Goal: Task Accomplishment & Management: Complete application form

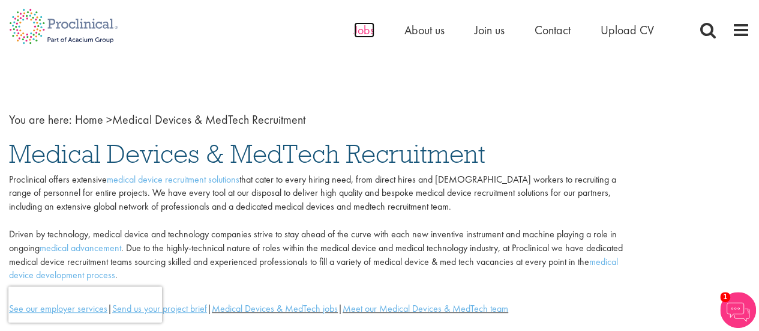
click at [355, 30] on span "Jobs" at bounding box center [364, 30] width 20 height 16
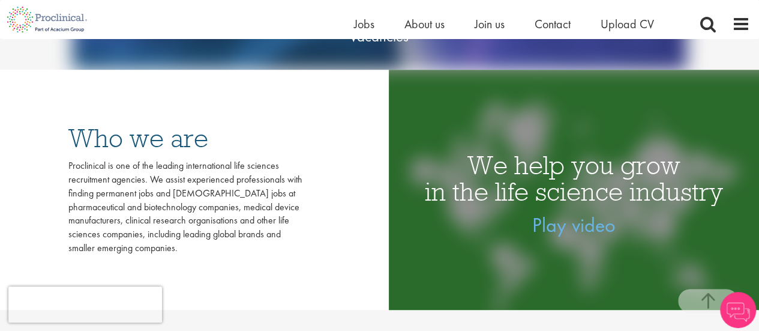
scroll to position [120, 0]
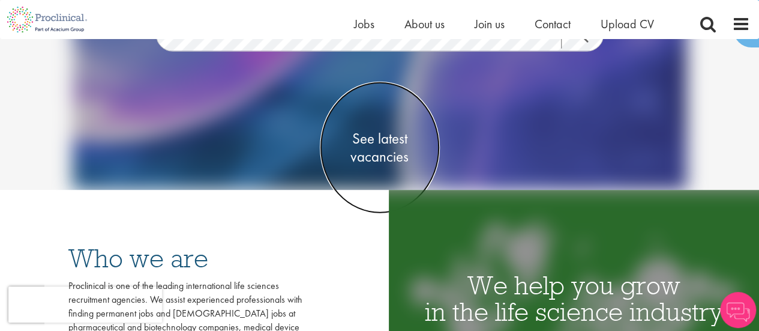
click at [380, 145] on span "See latest vacancies" at bounding box center [380, 148] width 120 height 36
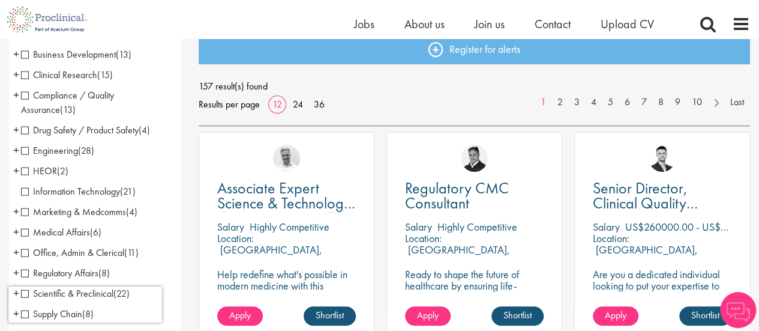
scroll to position [120, 0]
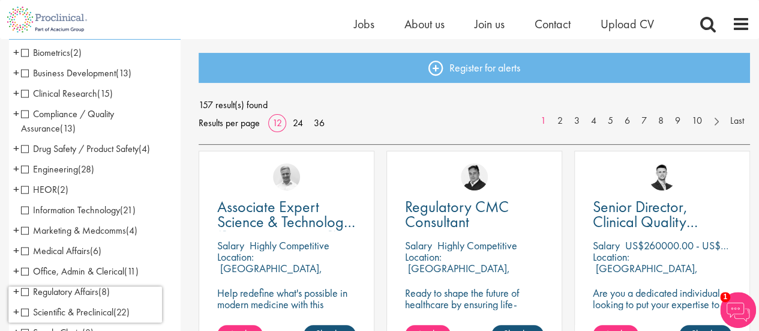
click at [24, 112] on span "Compliance / Quality Assurance" at bounding box center [67, 120] width 93 height 27
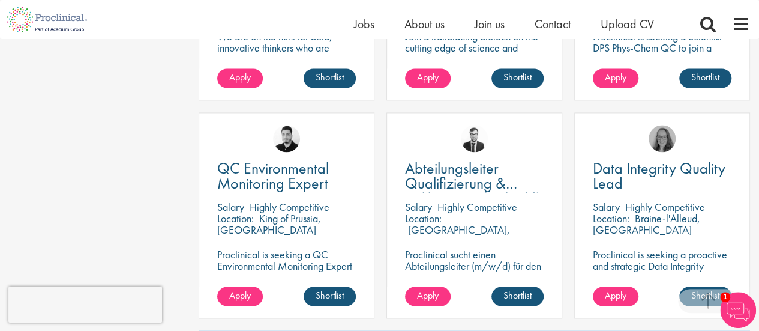
scroll to position [660, 0]
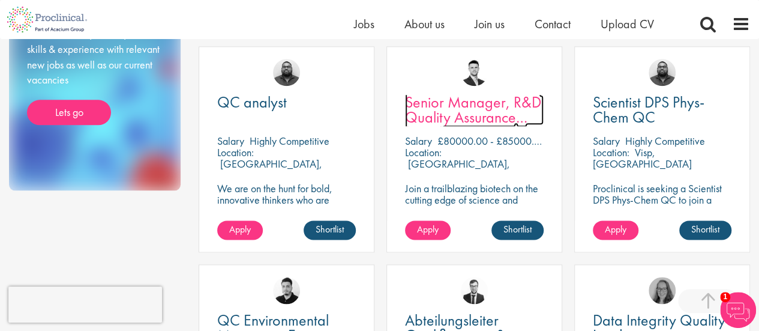
click at [478, 118] on span "Senior Manager, R&D Quality Assurance (GCP)" at bounding box center [473, 117] width 136 height 50
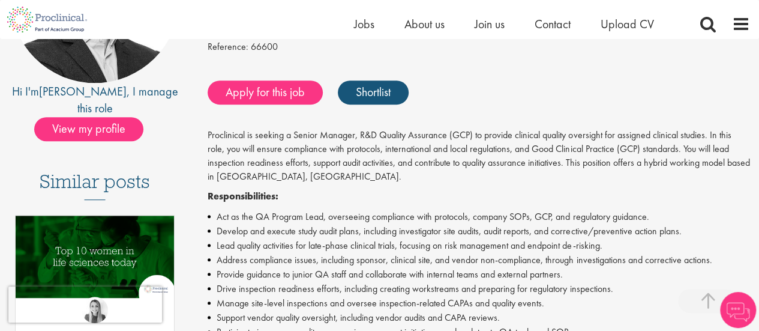
scroll to position [240, 0]
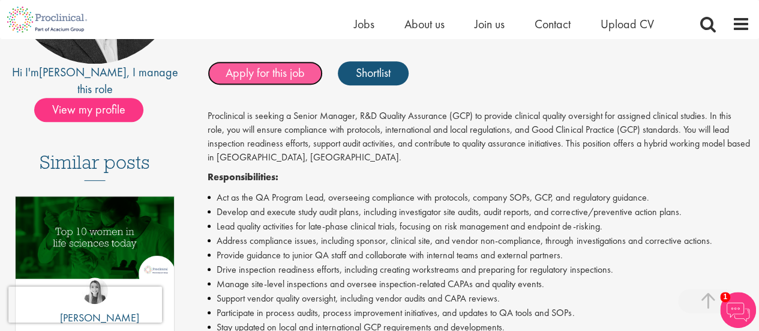
click at [233, 74] on link "Apply for this job" at bounding box center [265, 73] width 115 height 24
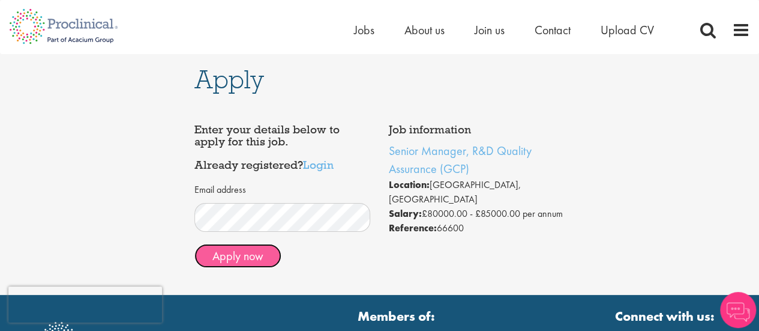
click at [247, 263] on button "Apply now" at bounding box center [237, 256] width 87 height 24
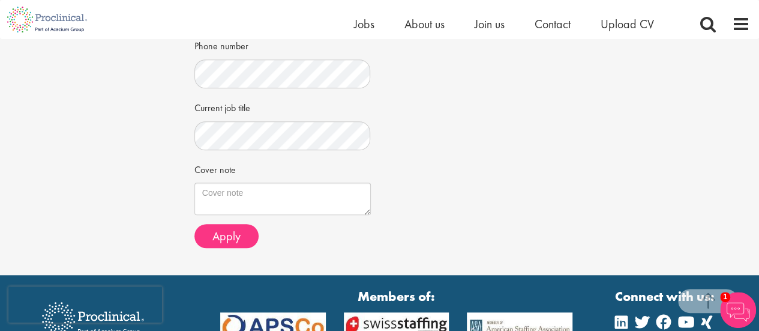
scroll to position [360, 0]
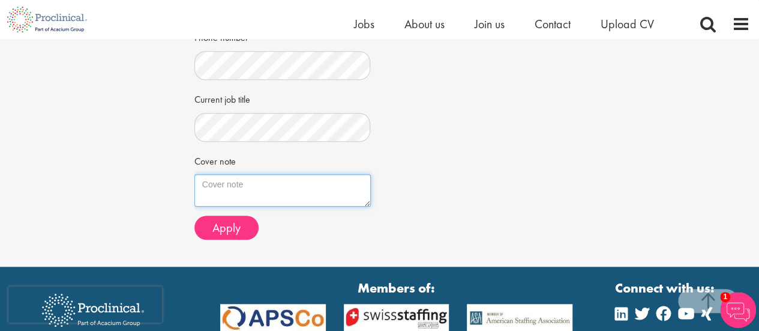
click at [225, 187] on textarea "Cover note" at bounding box center [282, 190] width 176 height 32
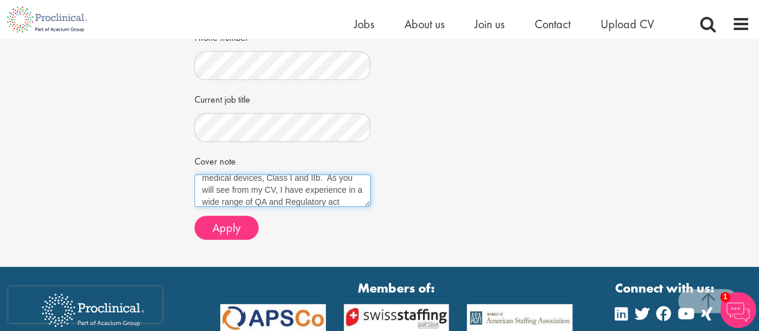
scroll to position [139, 0]
drag, startPoint x: 218, startPoint y: 194, endPoint x: 208, endPoint y: 205, distance: 14.9
click at [208, 205] on textarea "Hello, I am currently seeking a new role, due to announced redundancies with my…" at bounding box center [282, 190] width 176 height 32
click at [342, 199] on textarea "Hello, I am currently seeking a new role, due to announced redundancies with my…" at bounding box center [282, 190] width 176 height 32
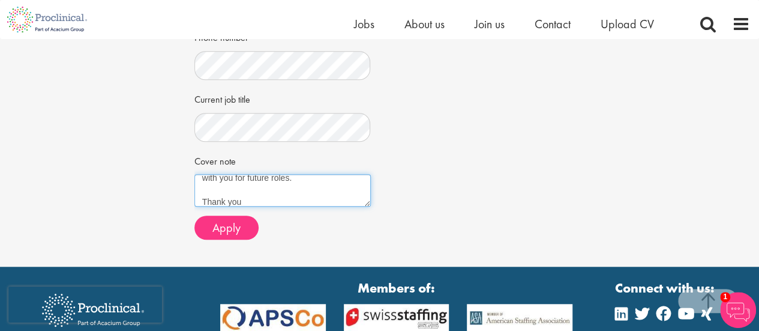
scroll to position [235, 0]
type textarea "Hello, I am currently seeking a new role, due to announced redundancies with my…"
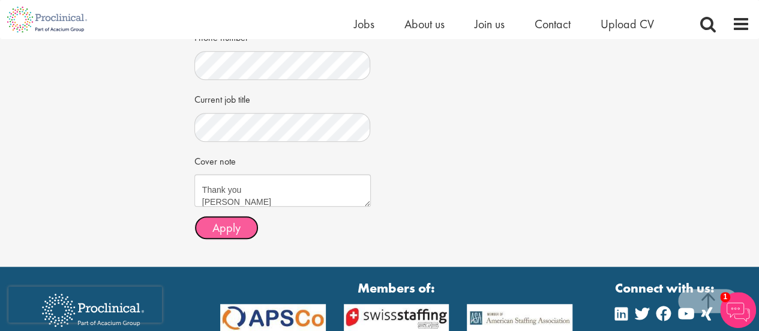
click at [240, 224] on button "Apply" at bounding box center [226, 227] width 64 height 24
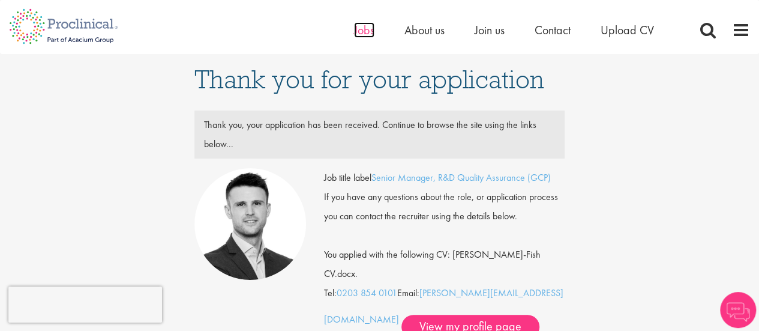
click at [355, 32] on span "Jobs" at bounding box center [364, 30] width 20 height 16
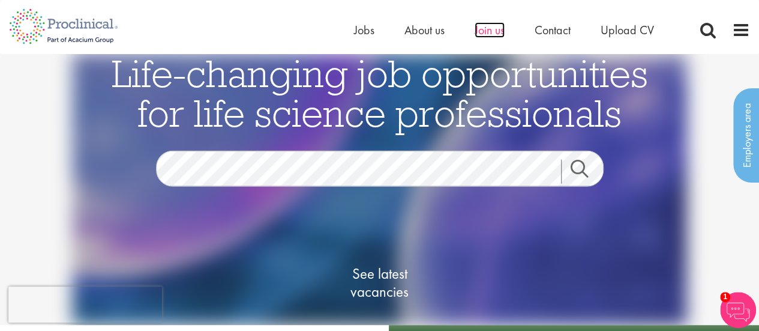
click at [495, 31] on span "Join us" at bounding box center [490, 30] width 30 height 16
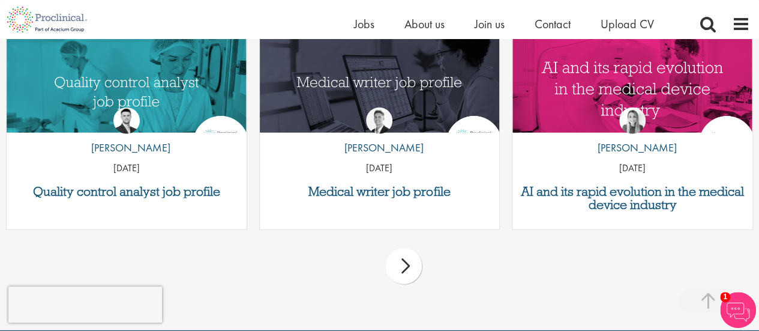
scroll to position [1557, 0]
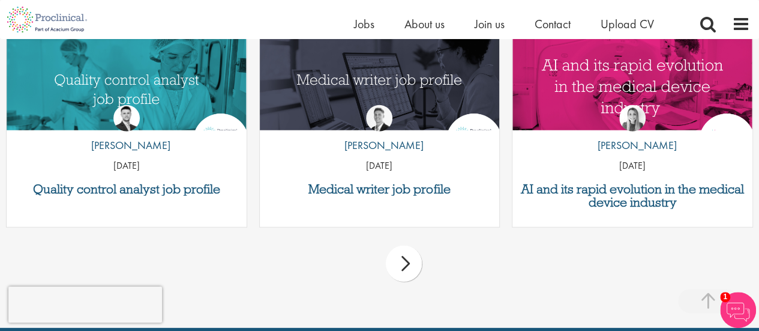
click at [401, 263] on div "next" at bounding box center [404, 263] width 36 height 36
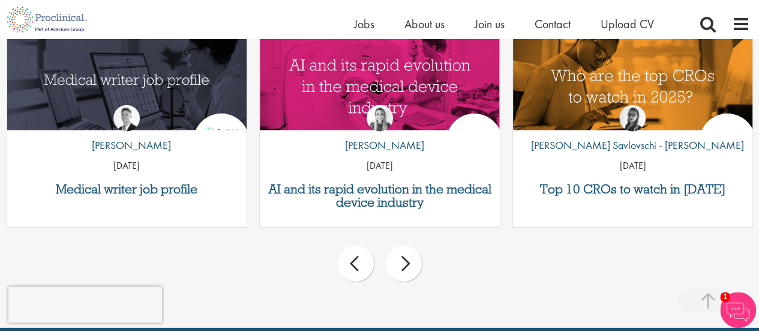
click at [401, 263] on div "next" at bounding box center [404, 263] width 36 height 36
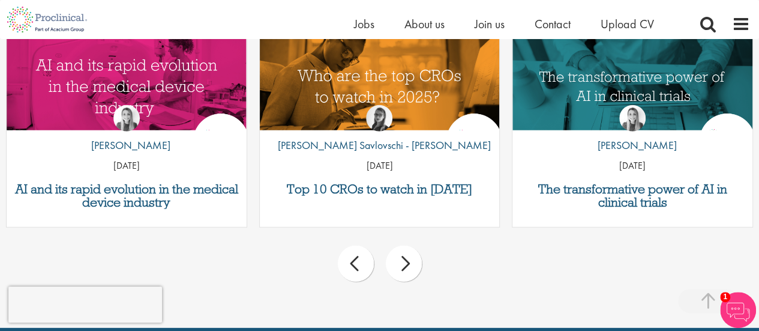
click at [401, 263] on div "next" at bounding box center [404, 263] width 36 height 36
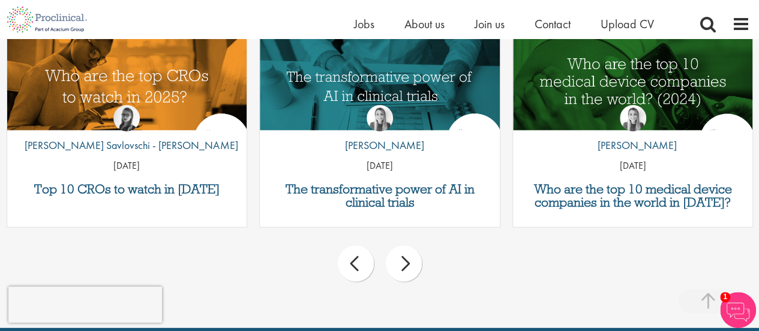
click at [401, 263] on div "next" at bounding box center [404, 263] width 36 height 36
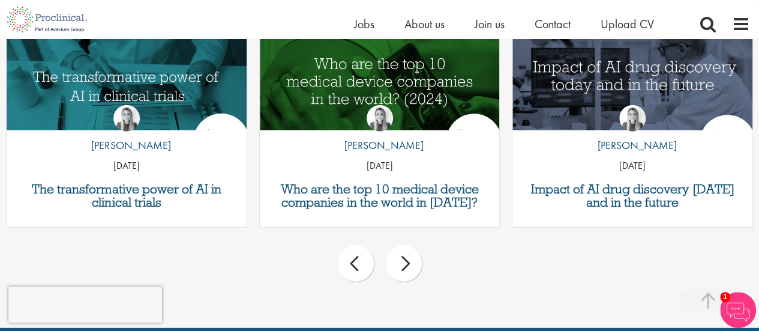
click at [401, 263] on div "next" at bounding box center [404, 263] width 36 height 36
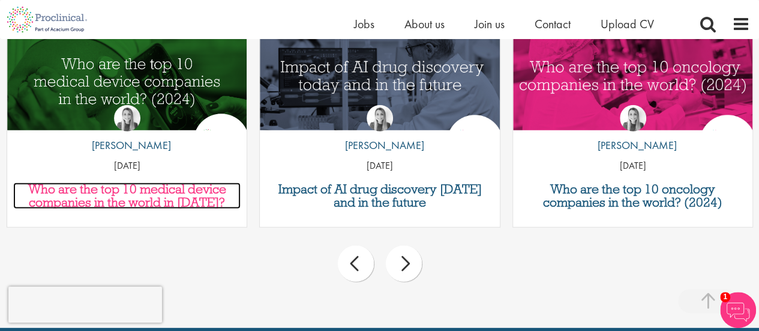
click at [136, 202] on h3 "Who are the top 10 medical device companies in the world in [DATE]?" at bounding box center [127, 195] width 228 height 26
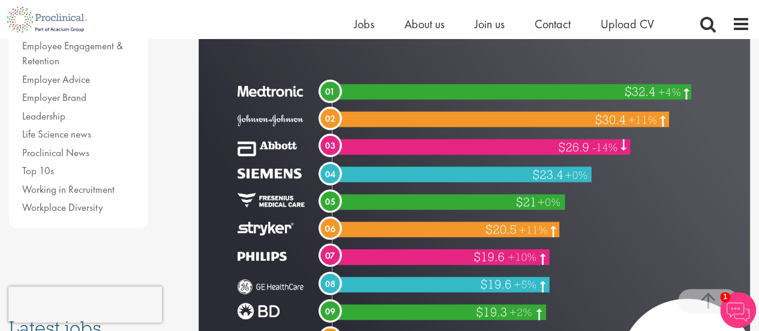
scroll to position [420, 0]
